Goal: Transaction & Acquisition: Book appointment/travel/reservation

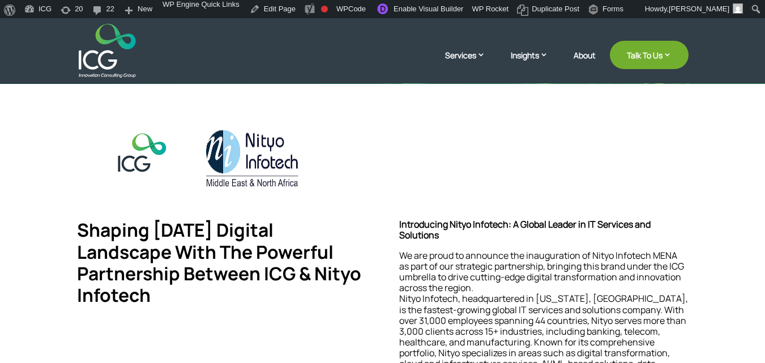
scroll to position [237, 0]
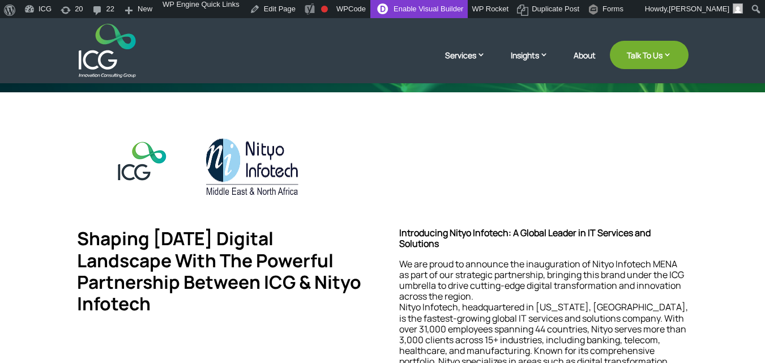
click at [414, 7] on link "Enable Visual Builder" at bounding box center [418, 9] width 97 height 18
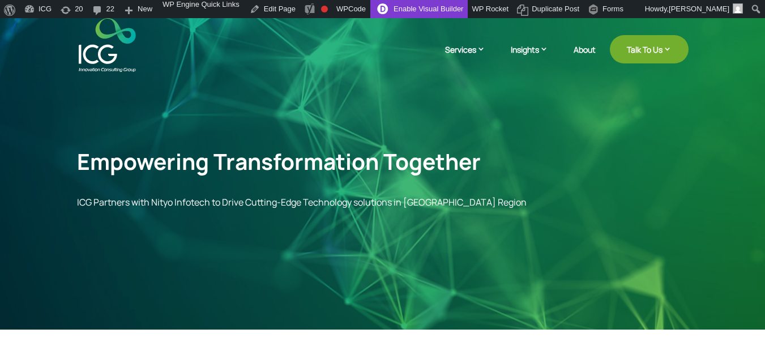
click at [381, 11] on link "Enable Visual Builder" at bounding box center [418, 9] width 97 height 18
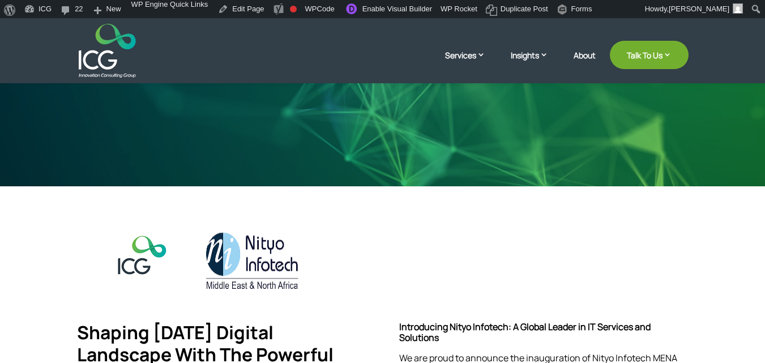
scroll to position [143, 0]
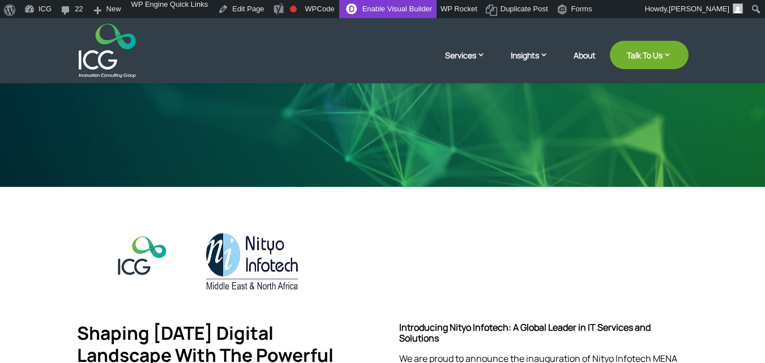
click at [381, 9] on link "Enable Visual Builder" at bounding box center [387, 9] width 97 height 18
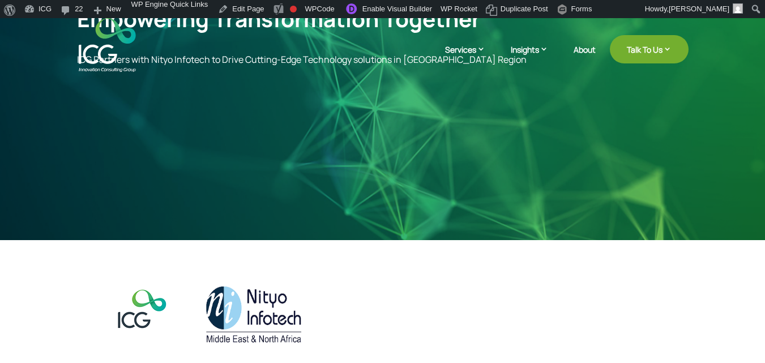
scroll to position [89, 0]
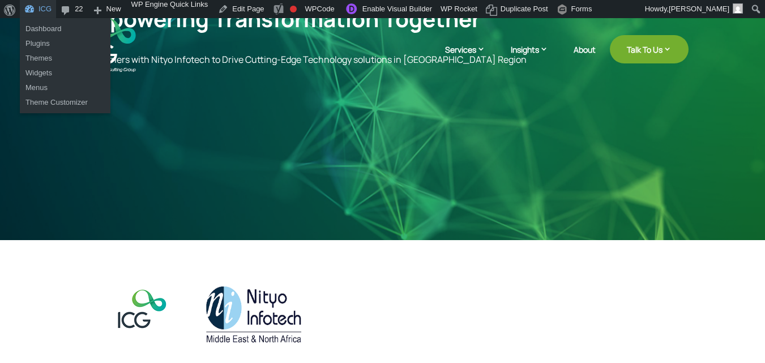
click at [28, 5] on link "ICG" at bounding box center [38, 9] width 36 height 18
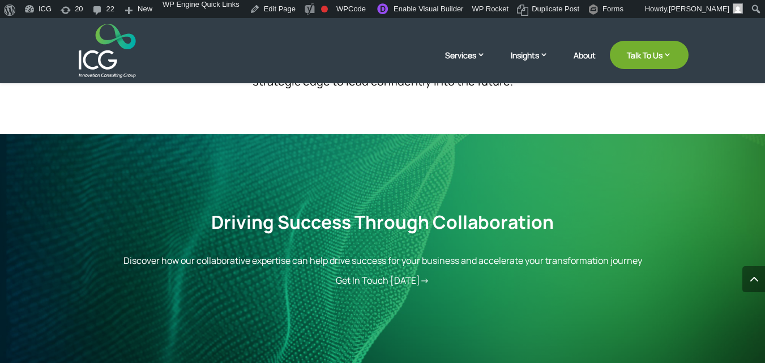
scroll to position [1646, 0]
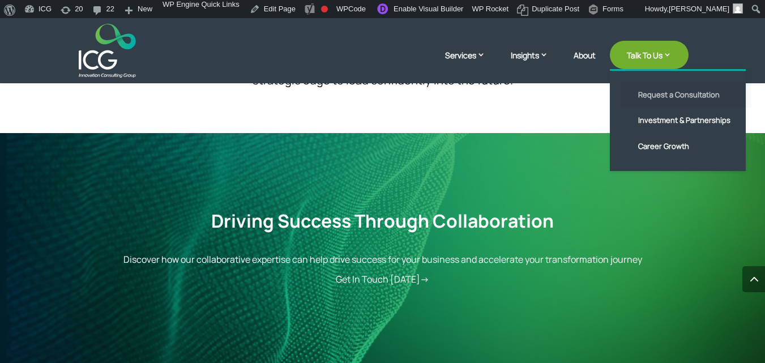
click at [667, 91] on link "Request a Consultation" at bounding box center [686, 95] width 130 height 26
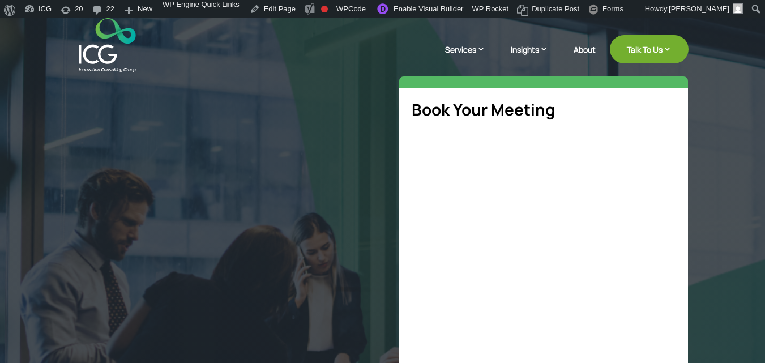
select select "**"
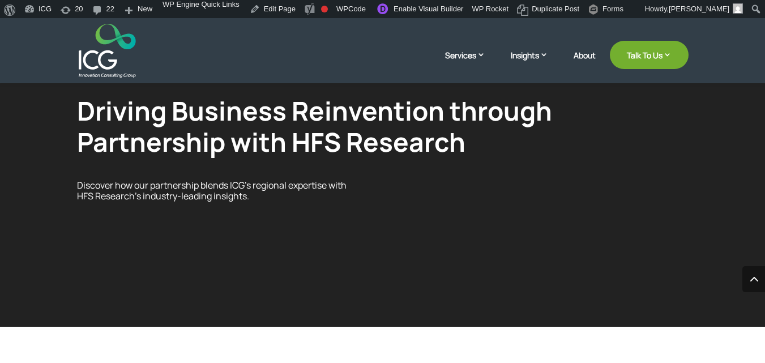
scroll to position [1646, 0]
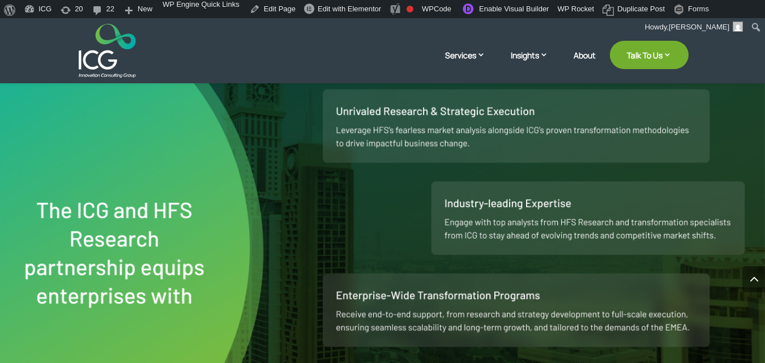
scroll to position [684, 0]
drag, startPoint x: 336, startPoint y: 157, endPoint x: 287, endPoint y: 187, distance: 57.4
click at [287, 187] on div at bounding box center [382, 227] width 765 height 526
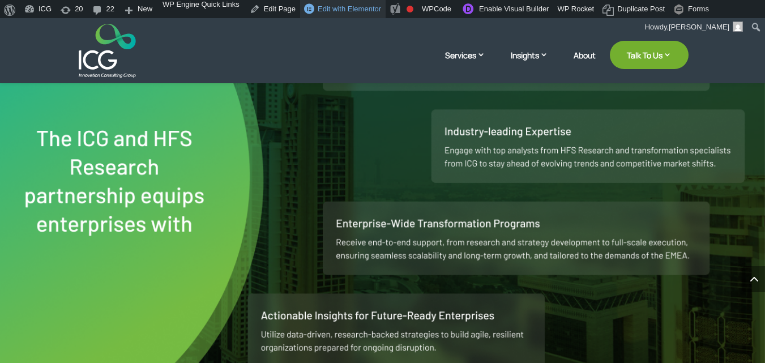
scroll to position [752, 0]
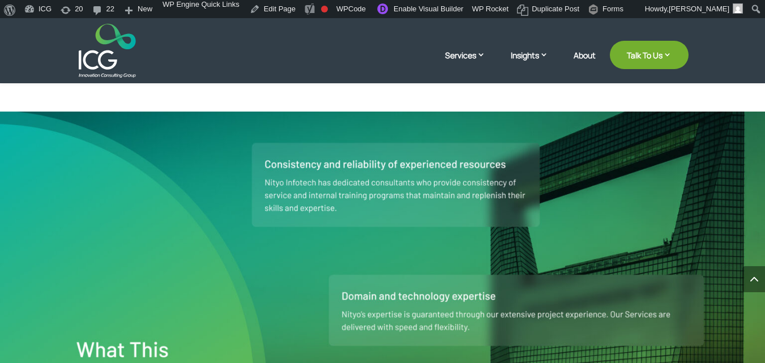
scroll to position [707, 0]
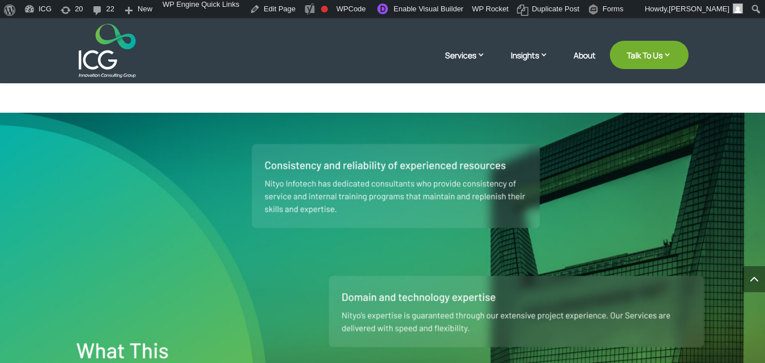
click at [330, 187] on img at bounding box center [382, 368] width 765 height 510
click at [423, 3] on link "Enable Visual Builder" at bounding box center [418, 9] width 97 height 18
